Goal: Navigation & Orientation: Find specific page/section

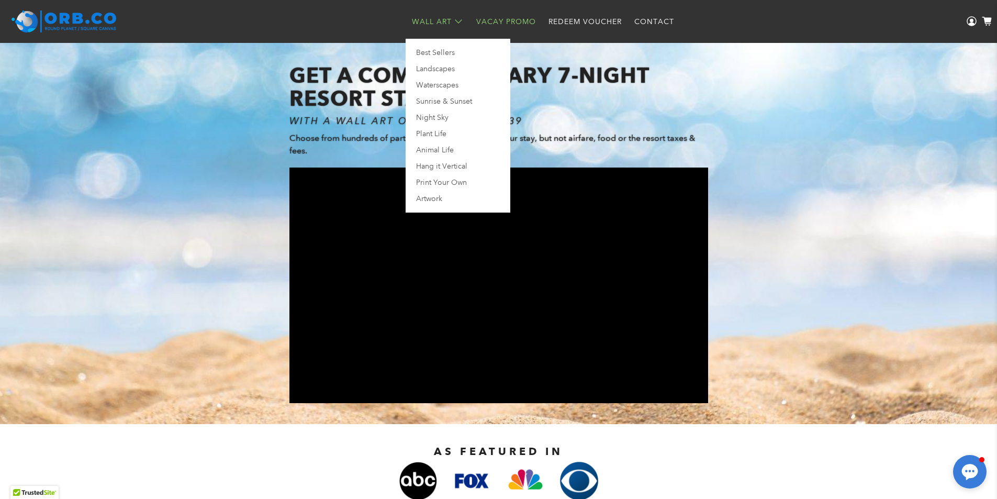
click at [434, 21] on link "Wall Art" at bounding box center [437, 22] width 64 height 28
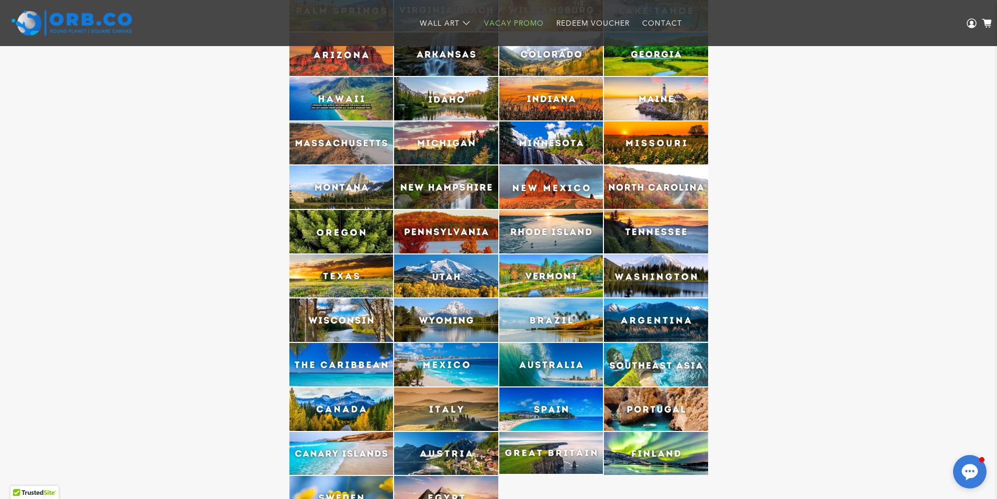
scroll to position [2565, 0]
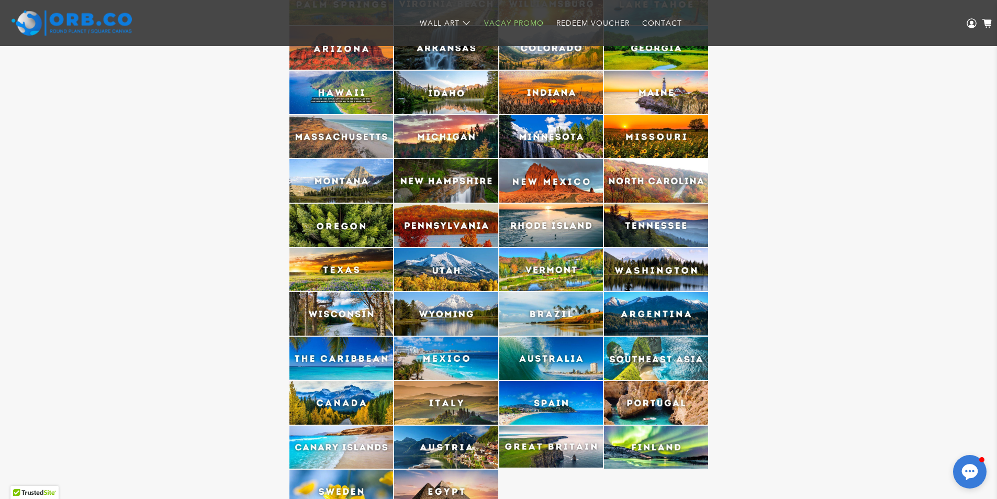
click at [648, 219] on img at bounding box center [656, 224] width 104 height 43
click at [653, 222] on img at bounding box center [656, 224] width 104 height 43
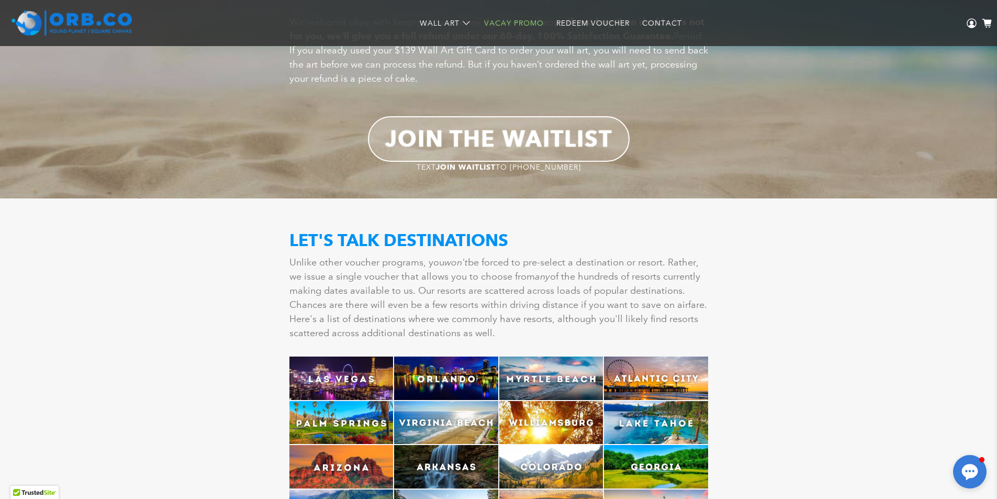
scroll to position [2042, 0]
